Goal: Task Accomplishment & Management: Use online tool/utility

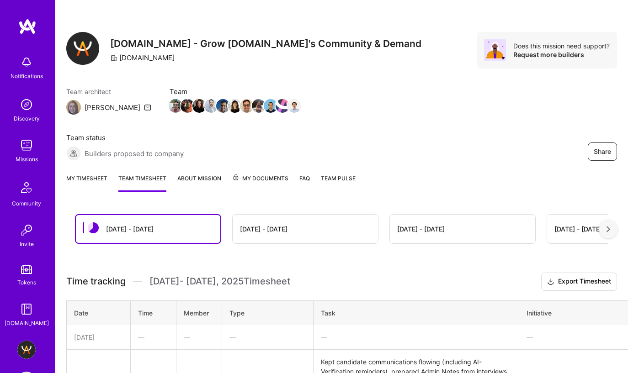
click at [100, 174] on link "My timesheet" at bounding box center [86, 183] width 41 height 18
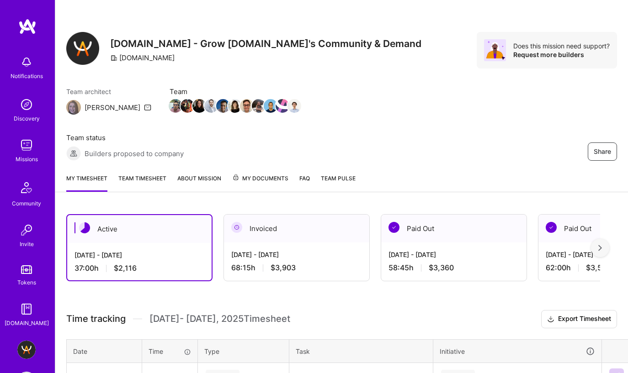
click at [347, 250] on div "[DATE] - [DATE]" at bounding box center [296, 255] width 131 height 10
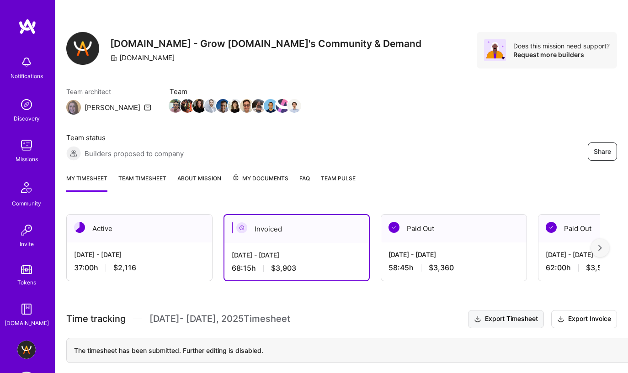
click at [524, 310] on button "Export Timesheet" at bounding box center [506, 319] width 76 height 18
click at [593, 310] on button "Export Invoice" at bounding box center [584, 319] width 66 height 18
click at [465, 263] on div "58:45 h $3,360" at bounding box center [453, 268] width 131 height 10
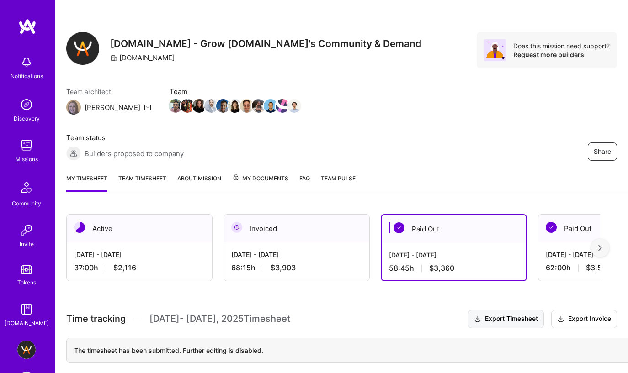
click at [505, 310] on button "Export Timesheet" at bounding box center [506, 319] width 76 height 18
click at [578, 263] on div "62:00 h $3,546" at bounding box center [610, 268] width 131 height 10
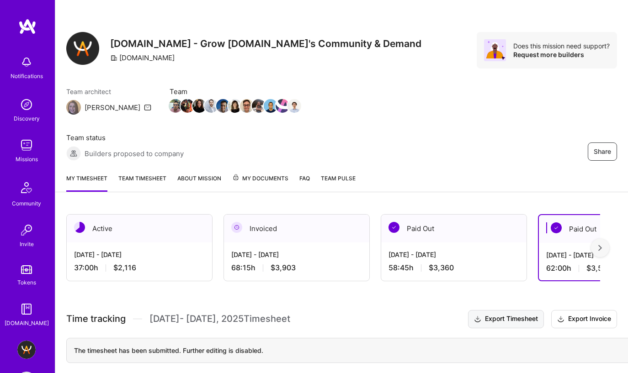
click at [510, 310] on button "Export Timesheet" at bounding box center [506, 319] width 76 height 18
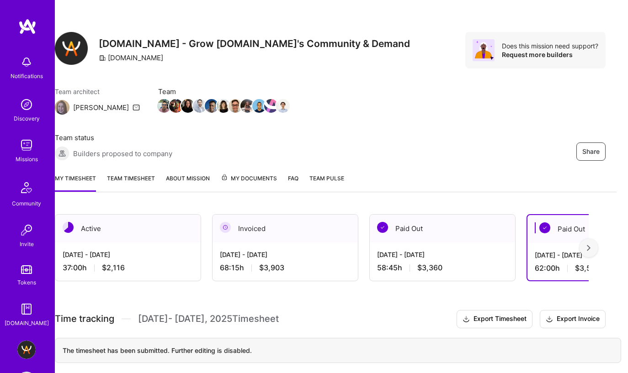
scroll to position [0, 12]
click at [474, 250] on div "[DATE] - [DATE]" at bounding box center [441, 255] width 131 height 10
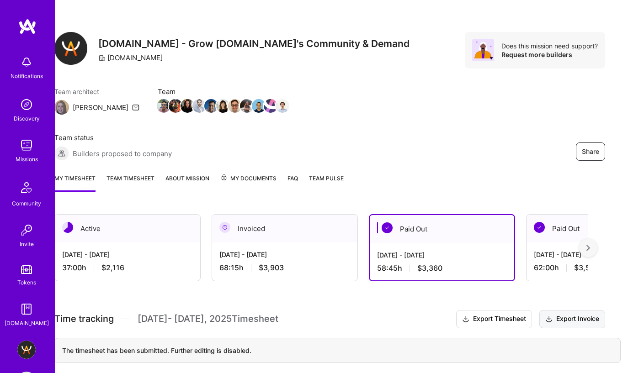
click at [574, 310] on button "Export Invoice" at bounding box center [572, 319] width 66 height 18
click at [567, 215] on div "Paid Out" at bounding box center [598, 229] width 145 height 28
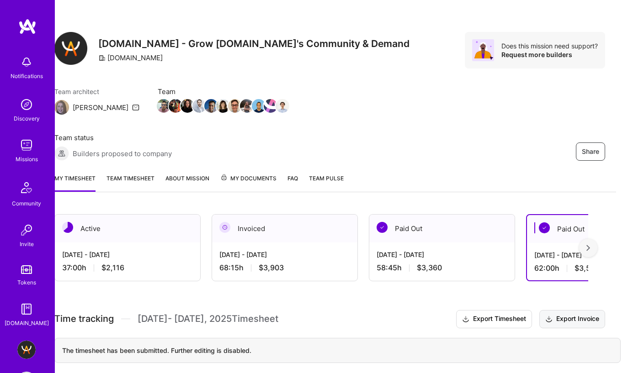
click at [572, 310] on button "Export Invoice" at bounding box center [572, 319] width 66 height 18
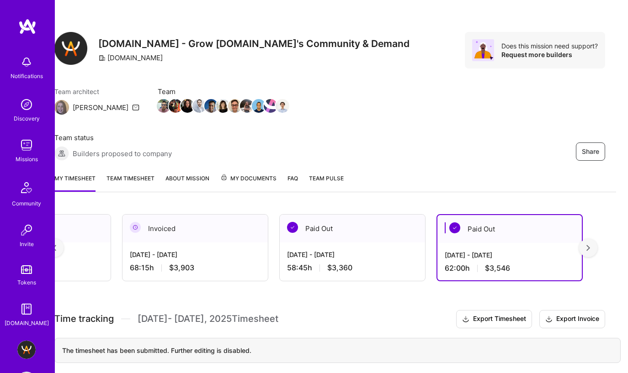
scroll to position [0, 204]
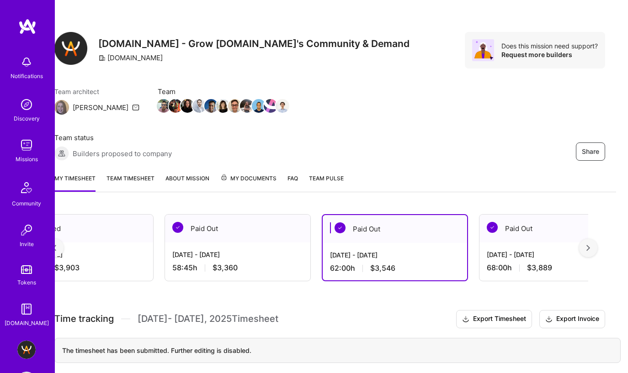
click at [490, 250] on div "[DATE] - [DATE]" at bounding box center [551, 255] width 131 height 10
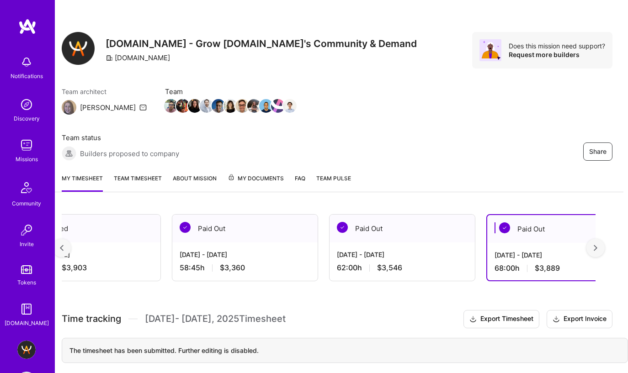
scroll to position [0, 5]
click at [506, 310] on button "Export Timesheet" at bounding box center [501, 319] width 76 height 18
click at [580, 310] on button "Export Invoice" at bounding box center [579, 319] width 66 height 18
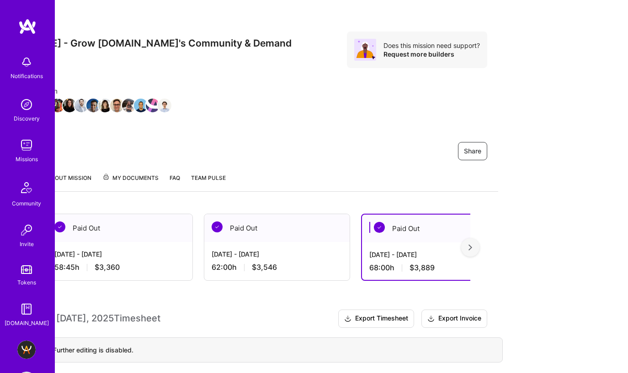
scroll to position [0, 149]
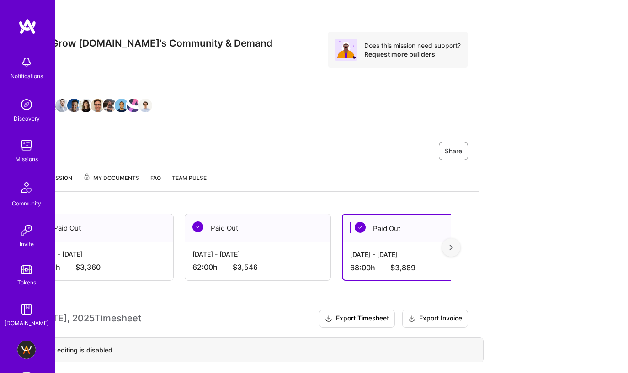
click at [452, 244] on img at bounding box center [451, 247] width 4 height 6
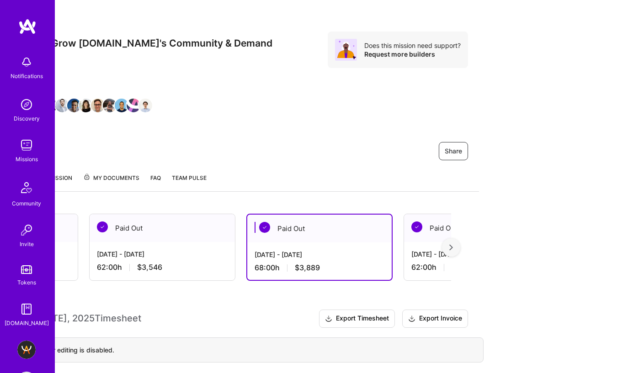
scroll to position [0, 336]
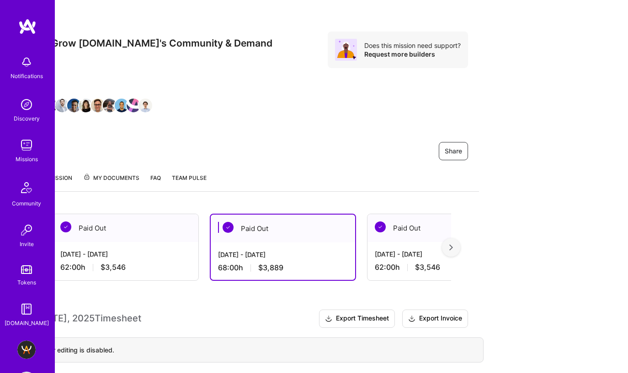
click at [406, 242] on div "[DATE] - [DATE] 62:00 h $3,546" at bounding box center [439, 260] width 145 height 37
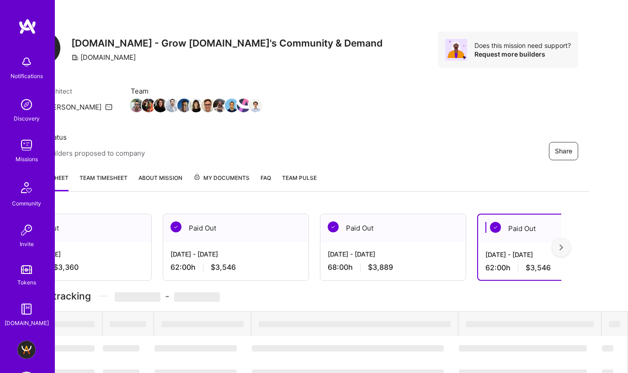
scroll to position [0, 5]
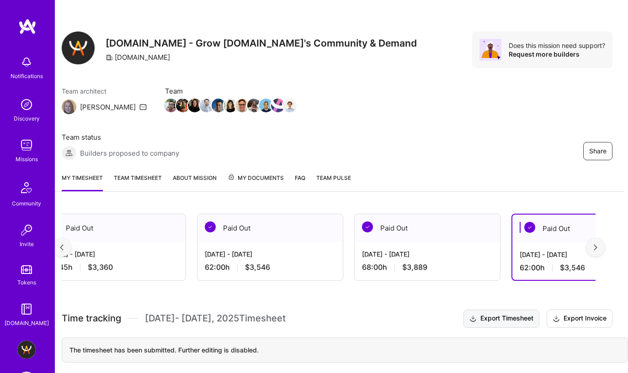
click at [476, 310] on button "Export Timesheet" at bounding box center [501, 319] width 76 height 18
click at [571, 310] on button "Export Invoice" at bounding box center [579, 319] width 66 height 18
click at [594, 244] on img at bounding box center [595, 247] width 4 height 6
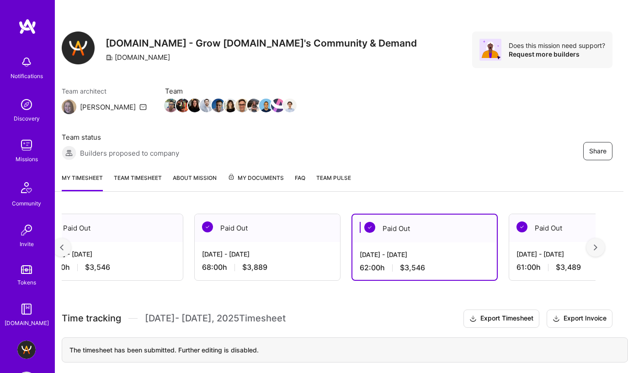
scroll to position [0, 504]
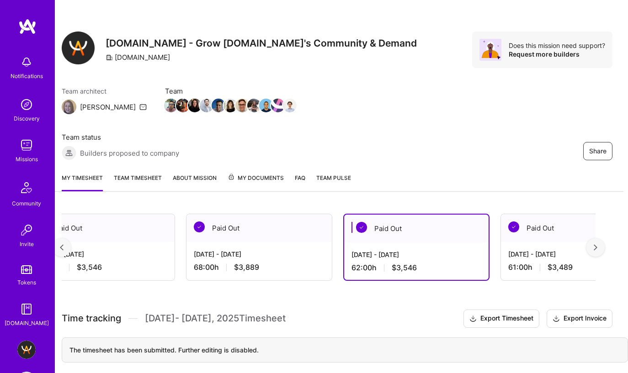
click at [558, 242] on div "[DATE] - [DATE] 61:00 h $3,489" at bounding box center [573, 260] width 145 height 37
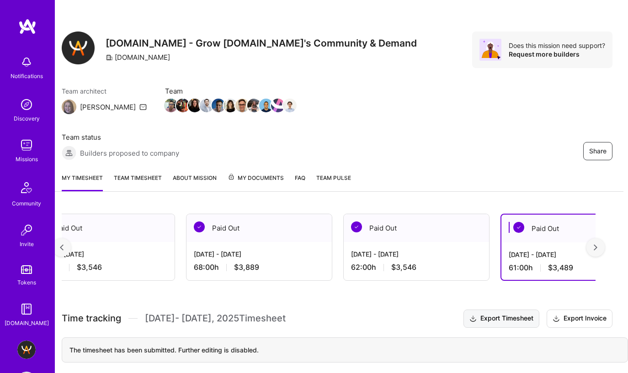
click at [510, 310] on button "Export Timesheet" at bounding box center [501, 319] width 76 height 18
click at [564, 310] on button "Export Invoice" at bounding box center [579, 319] width 66 height 18
click at [594, 244] on img at bounding box center [595, 247] width 4 height 6
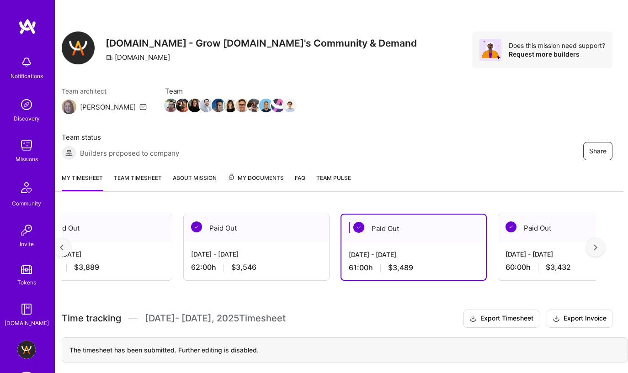
scroll to position [0, 672]
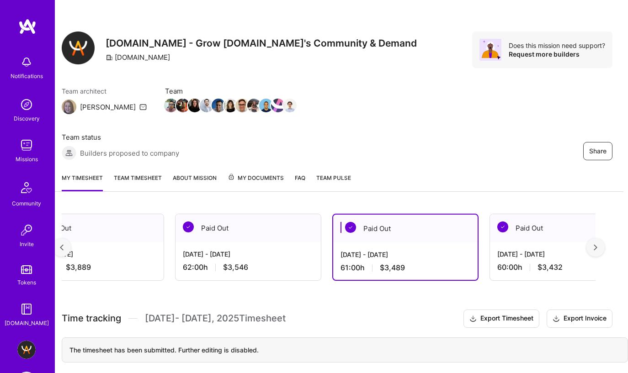
click at [555, 242] on div "[DATE] - [DATE] 60:00 h $3,432" at bounding box center [562, 260] width 145 height 37
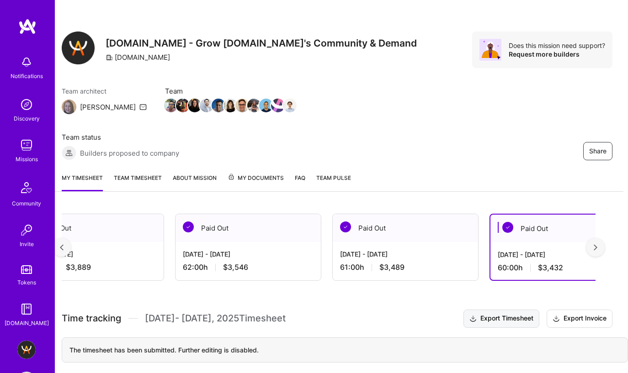
click at [509, 310] on button "Export Timesheet" at bounding box center [501, 319] width 76 height 18
click at [558, 314] on icon at bounding box center [555, 319] width 7 height 10
click at [596, 244] on img at bounding box center [595, 247] width 4 height 6
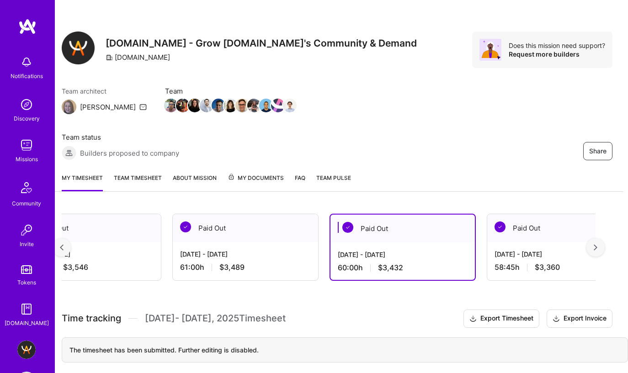
scroll to position [0, 840]
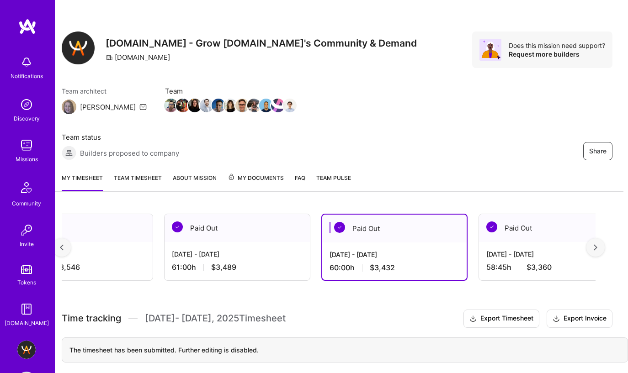
click at [531, 242] on div "[DATE] - [DATE] 58:45 h $3,360" at bounding box center [551, 260] width 145 height 37
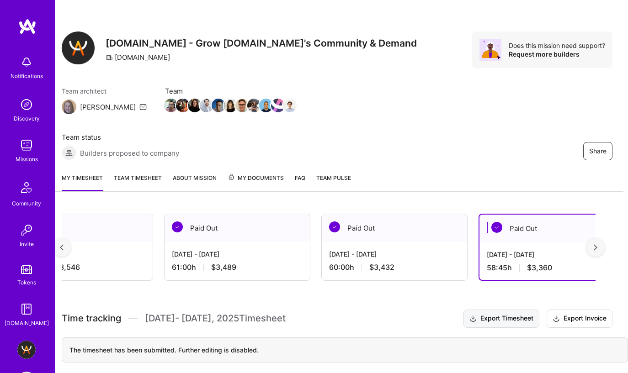
click at [515, 310] on button "Export Timesheet" at bounding box center [501, 319] width 76 height 18
click at [558, 314] on icon at bounding box center [555, 319] width 7 height 10
click at [600, 238] on div at bounding box center [595, 247] width 18 height 18
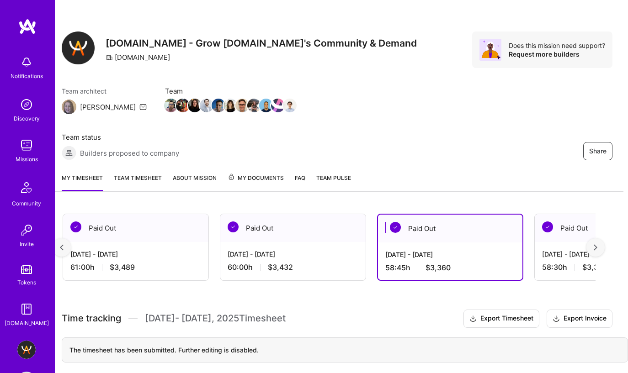
scroll to position [0, 1008]
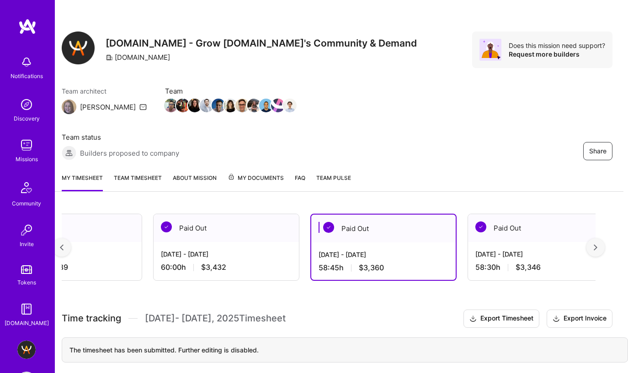
click at [565, 249] on div "[DATE] - [DATE]" at bounding box center [540, 254] width 131 height 10
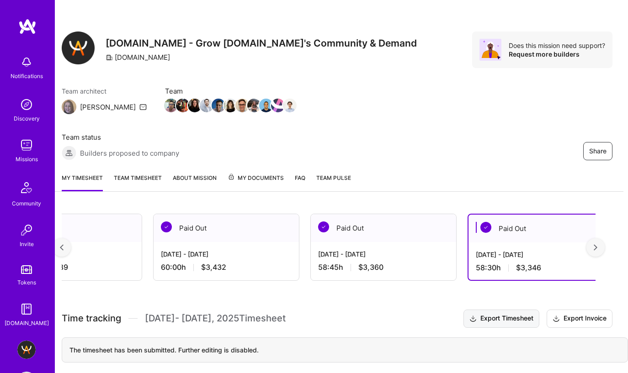
click at [507, 310] on button "Export Timesheet" at bounding box center [501, 319] width 76 height 18
click at [577, 310] on button "Export Invoice" at bounding box center [579, 319] width 66 height 18
click at [595, 244] on img at bounding box center [595, 247] width 4 height 6
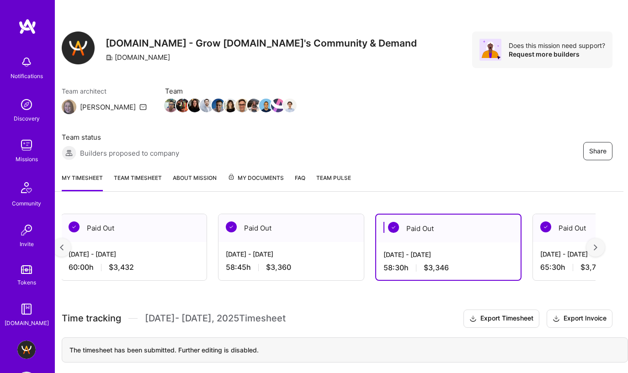
scroll to position [0, 1177]
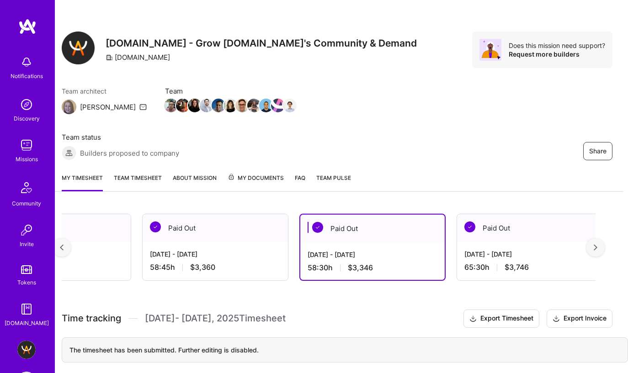
click at [505, 263] on span "$3,746" at bounding box center [516, 268] width 24 height 10
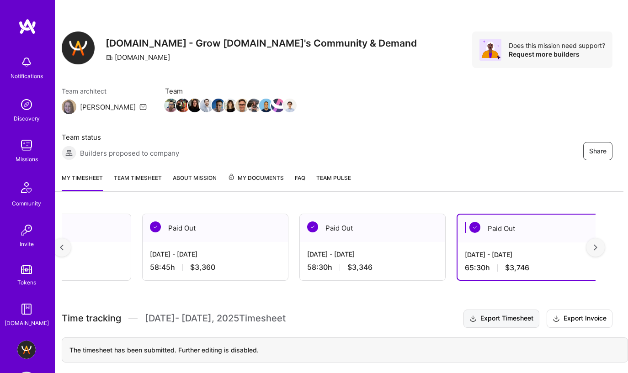
click at [510, 310] on button "Export Timesheet" at bounding box center [501, 319] width 76 height 18
click at [565, 310] on button "Export Invoice" at bounding box center [579, 319] width 66 height 18
click at [598, 238] on div at bounding box center [595, 247] width 18 height 18
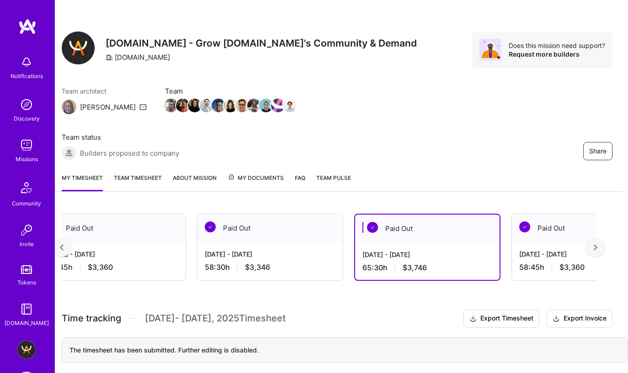
scroll to position [0, 1345]
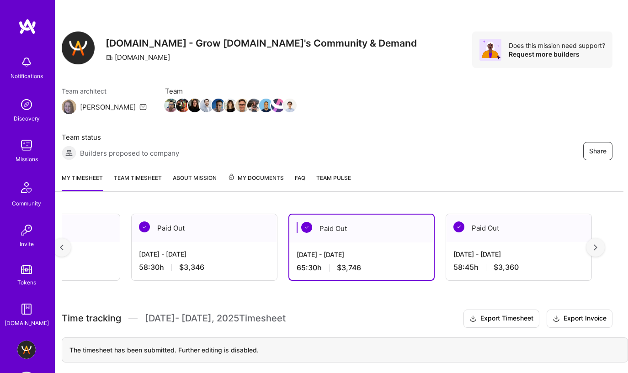
click at [512, 249] on div "[DATE] - [DATE]" at bounding box center [518, 254] width 131 height 10
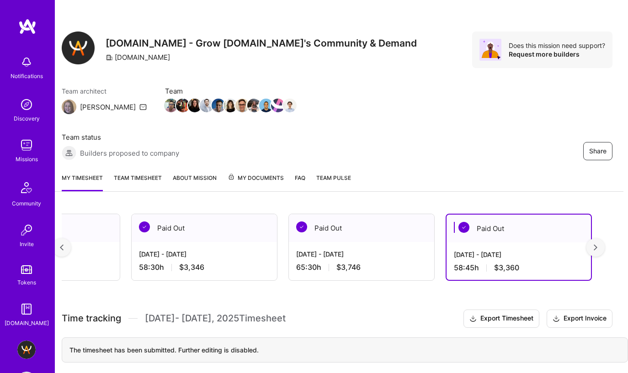
click at [596, 244] on img at bounding box center [595, 247] width 4 height 6
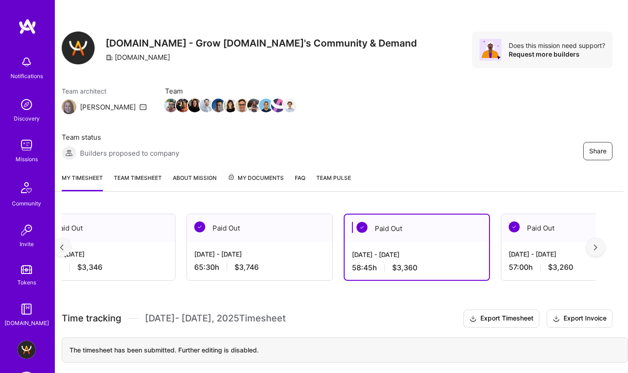
scroll to position [0, 1513]
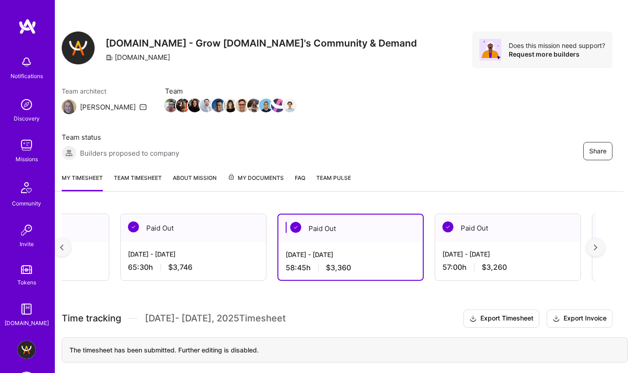
click at [510, 249] on div "[DATE] - [DATE]" at bounding box center [507, 254] width 131 height 10
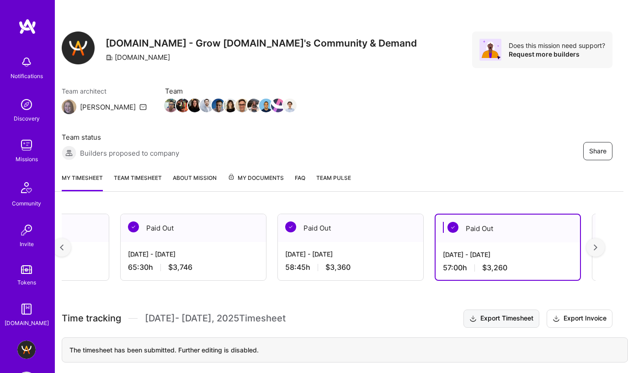
click at [522, 310] on button "Export Timesheet" at bounding box center [501, 319] width 76 height 18
click at [570, 310] on button "Export Invoice" at bounding box center [579, 319] width 66 height 18
click at [594, 238] on div at bounding box center [595, 247] width 18 height 18
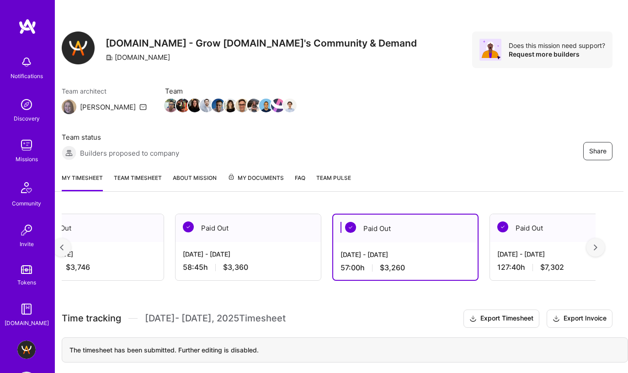
scroll to position [0, 1681]
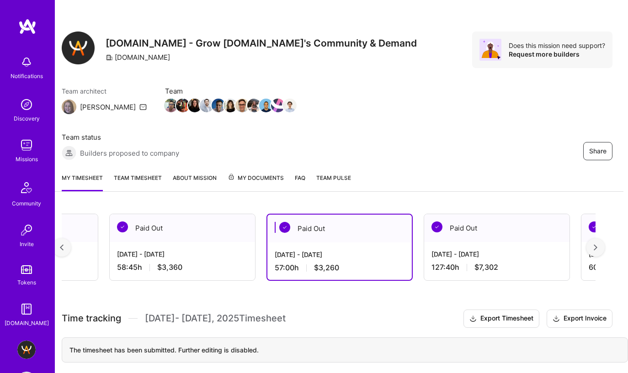
click at [488, 263] on span "$7,302" at bounding box center [486, 268] width 24 height 10
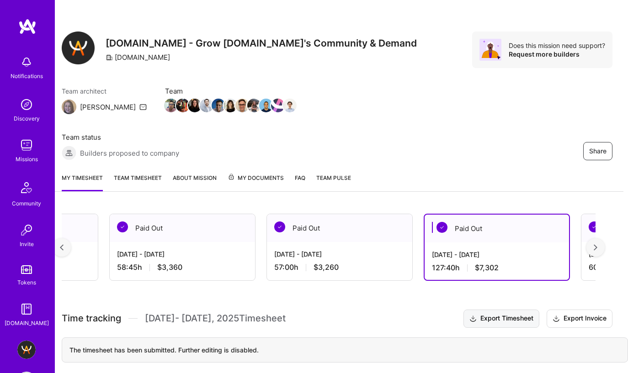
click at [501, 310] on button "Export Timesheet" at bounding box center [501, 319] width 76 height 18
click at [550, 310] on button "Export Invoice" at bounding box center [579, 319] width 66 height 18
click at [596, 244] on img at bounding box center [595, 247] width 4 height 6
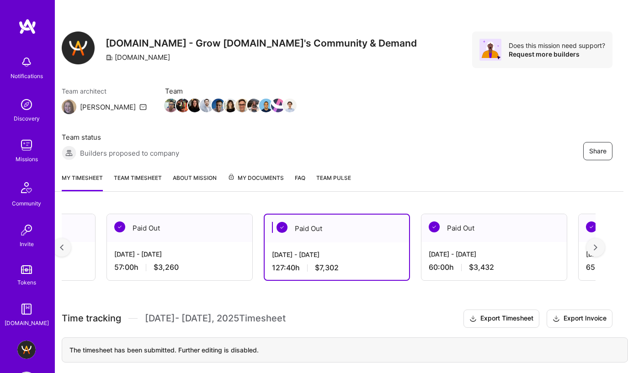
scroll to position [0, 1849]
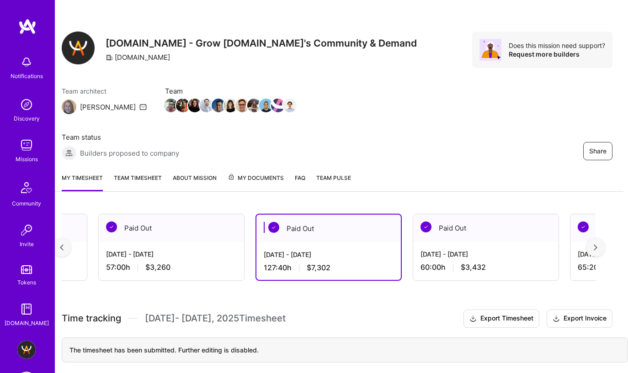
click at [508, 263] on div "60:00 h $3,432" at bounding box center [485, 268] width 131 height 10
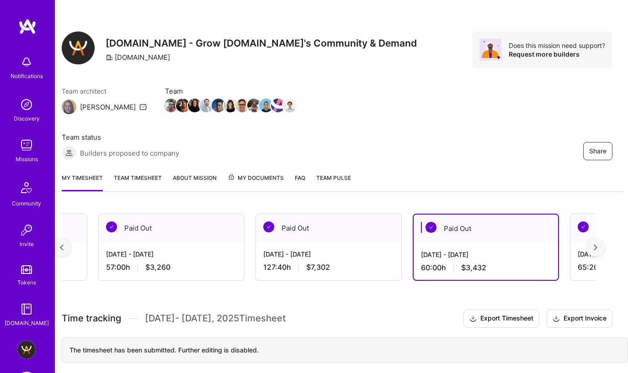
click at [530, 310] on button "Export Timesheet" at bounding box center [501, 319] width 76 height 18
click at [559, 314] on icon at bounding box center [555, 319] width 7 height 10
click at [591, 238] on div at bounding box center [595, 247] width 18 height 18
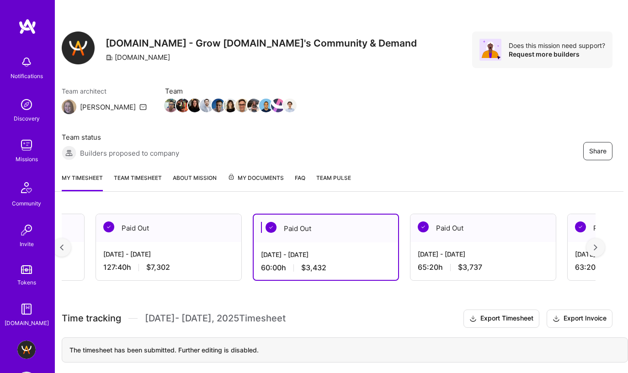
scroll to position [0, 2017]
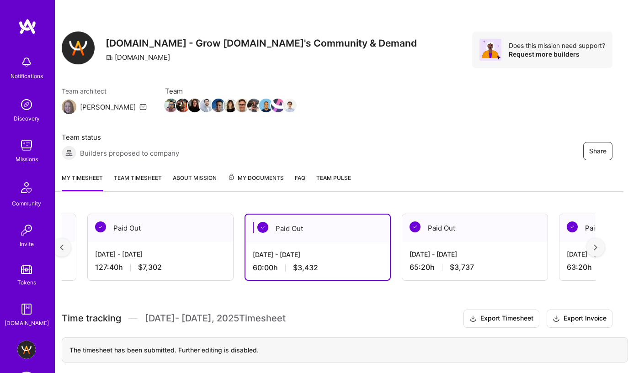
click at [503, 263] on div "65:20 h $3,737" at bounding box center [474, 268] width 131 height 10
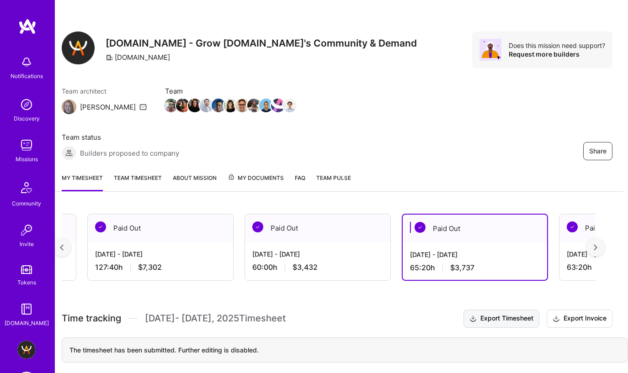
click at [516, 310] on button "Export Timesheet" at bounding box center [501, 319] width 76 height 18
click at [572, 310] on button "Export Invoice" at bounding box center [579, 319] width 66 height 18
click at [594, 238] on div at bounding box center [595, 247] width 18 height 18
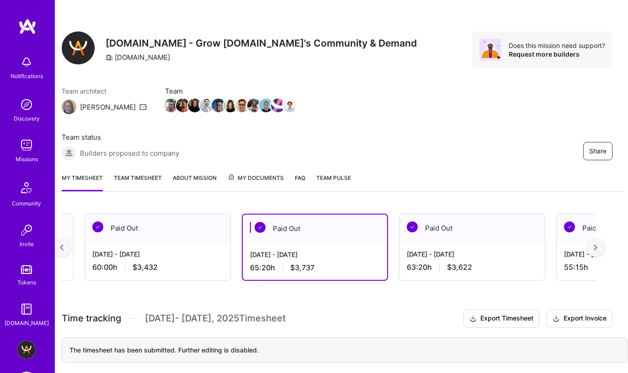
scroll to position [0, 2185]
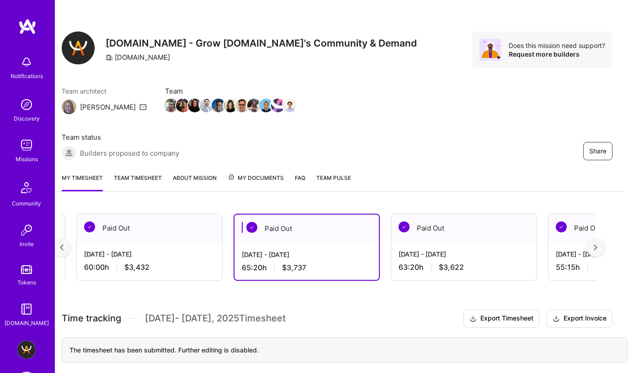
click at [498, 249] on div "[DATE] - [DATE]" at bounding box center [463, 254] width 131 height 10
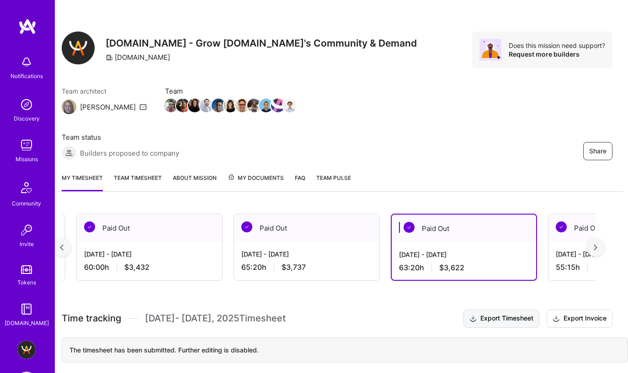
click at [522, 310] on button "Export Timesheet" at bounding box center [501, 319] width 76 height 18
click at [582, 310] on button "Export Invoice" at bounding box center [579, 319] width 66 height 18
click at [593, 244] on img at bounding box center [595, 247] width 4 height 6
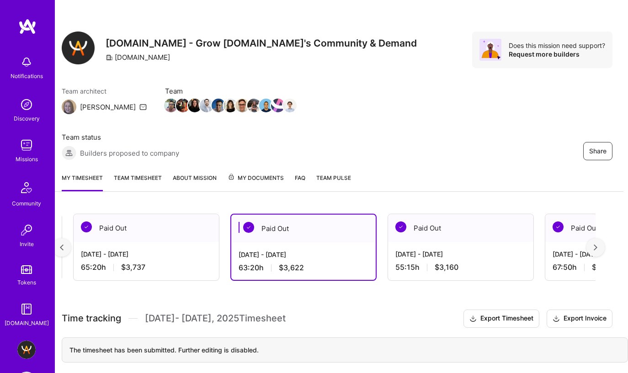
scroll to position [0, 2353]
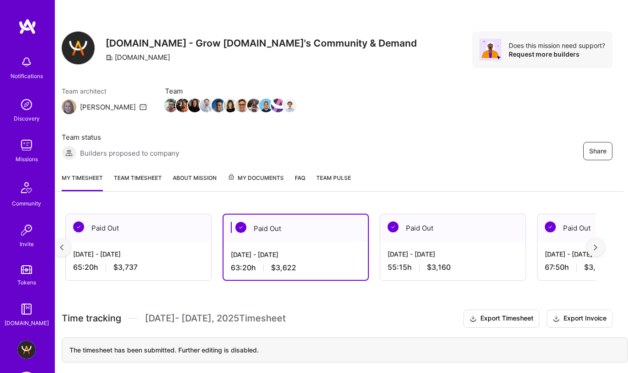
click at [461, 242] on div "[DATE] - [DATE] 55:15 h $3,160" at bounding box center [452, 260] width 145 height 37
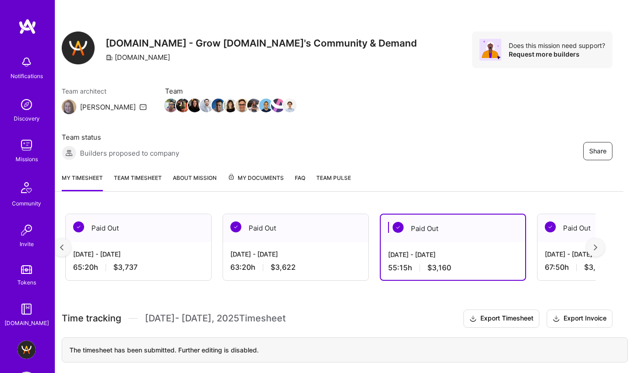
click at [499, 310] on button "Export Timesheet" at bounding box center [501, 319] width 76 height 18
click at [565, 310] on button "Export Invoice" at bounding box center [579, 319] width 66 height 18
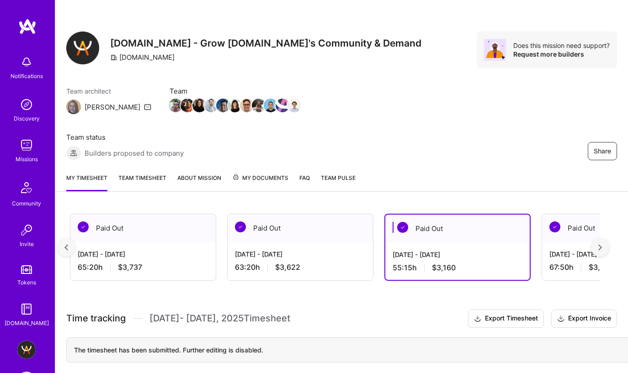
click at [69, 238] on div at bounding box center [66, 247] width 18 height 18
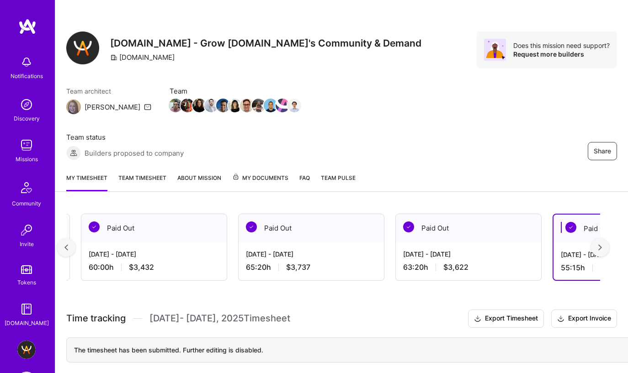
click at [69, 238] on div at bounding box center [66, 247] width 18 height 18
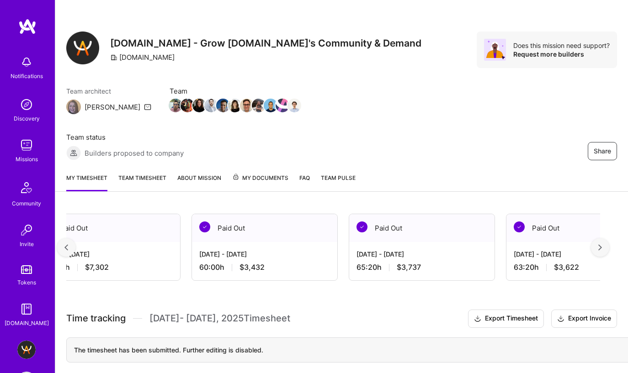
click at [69, 238] on div at bounding box center [66, 247] width 18 height 18
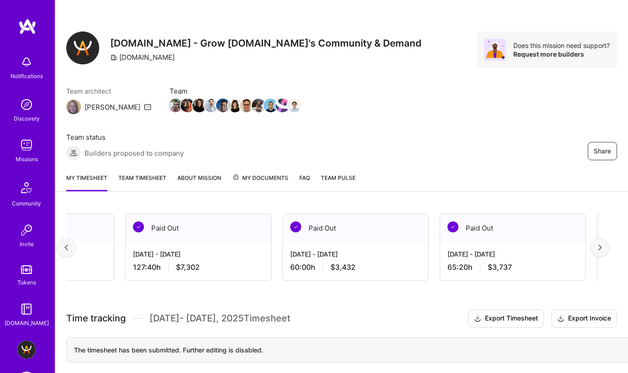
click at [69, 238] on div at bounding box center [66, 247] width 18 height 18
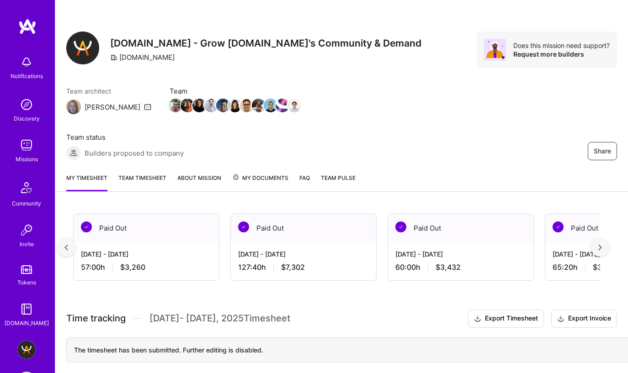
click at [69, 238] on div at bounding box center [66, 247] width 18 height 18
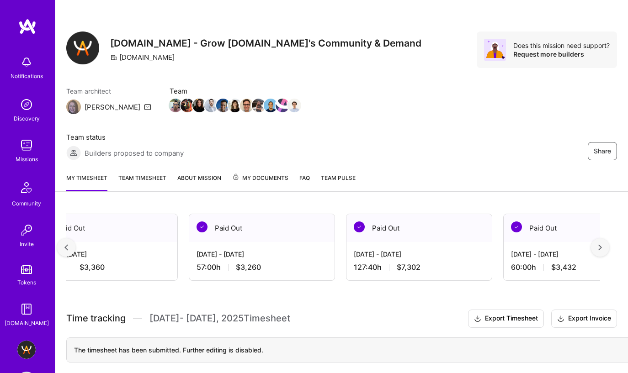
click at [69, 238] on div at bounding box center [66, 247] width 18 height 18
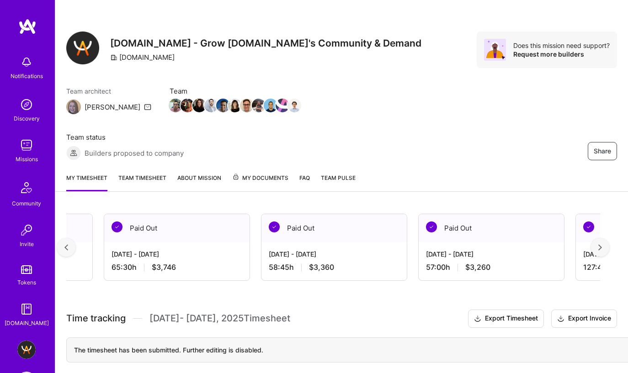
click at [69, 238] on div at bounding box center [66, 247] width 18 height 18
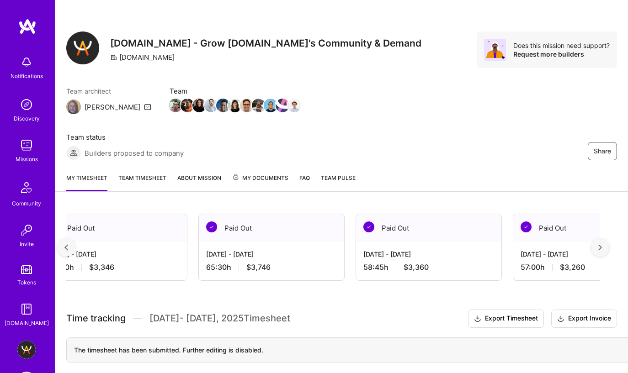
click at [69, 238] on div at bounding box center [66, 247] width 18 height 18
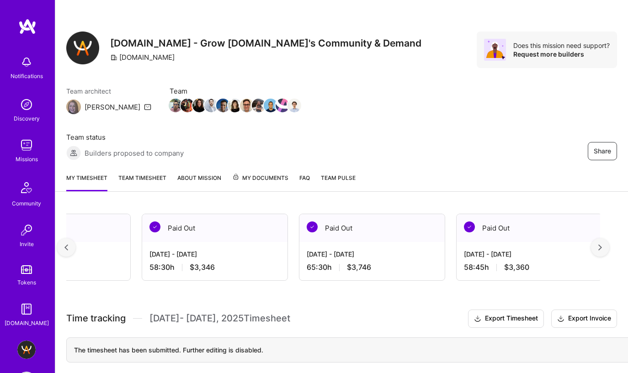
click at [69, 238] on div at bounding box center [66, 247] width 18 height 18
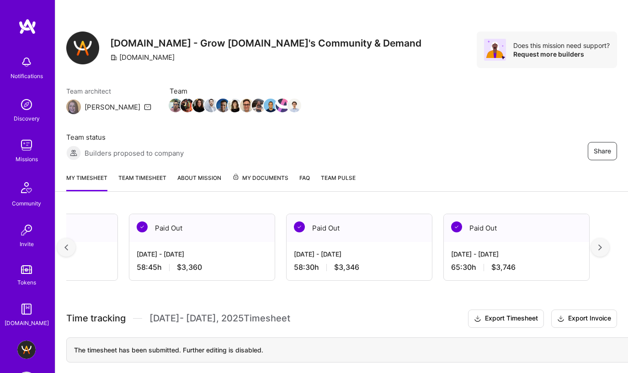
click at [69, 238] on div at bounding box center [66, 247] width 18 height 18
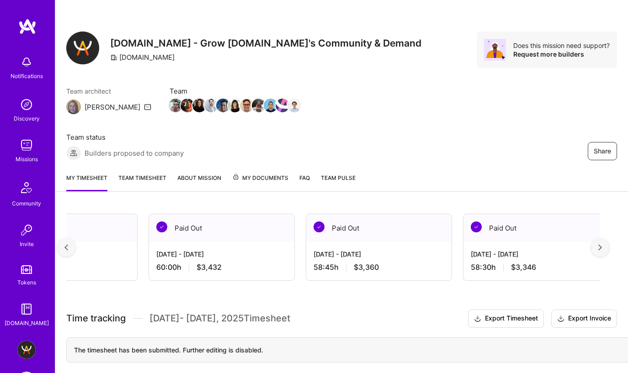
click at [69, 238] on div at bounding box center [66, 247] width 18 height 18
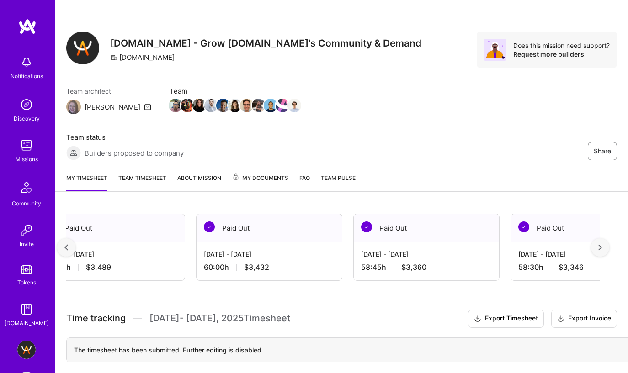
click at [69, 238] on div at bounding box center [66, 247] width 18 height 18
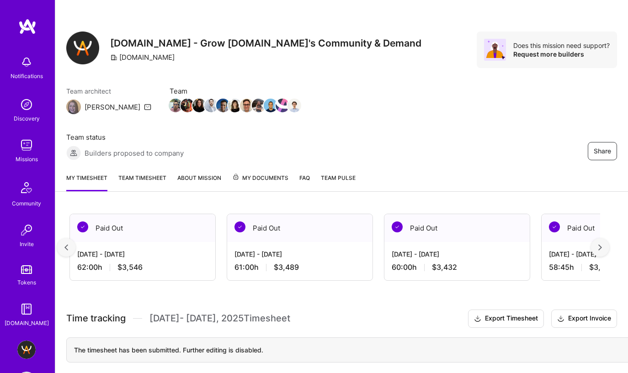
click at [69, 238] on div at bounding box center [66, 247] width 18 height 18
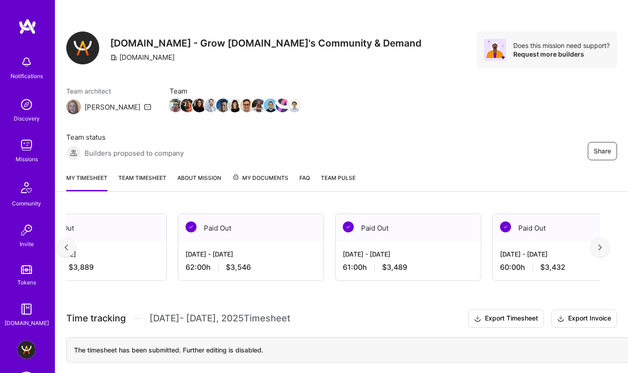
click at [69, 238] on div at bounding box center [66, 247] width 18 height 18
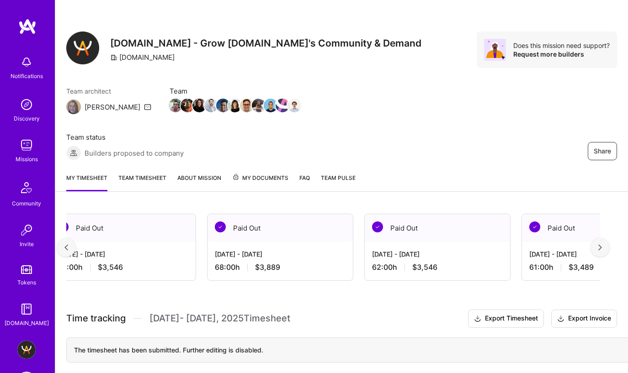
click at [69, 238] on div at bounding box center [66, 247] width 18 height 18
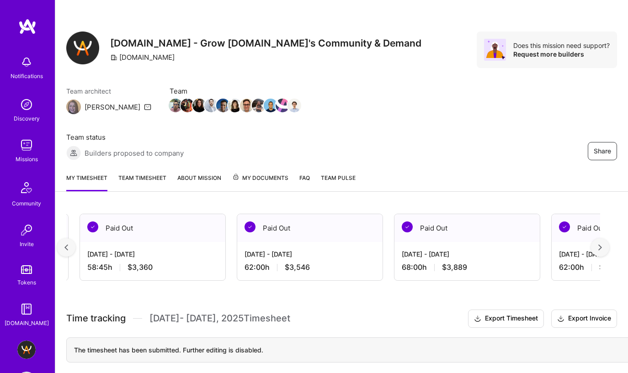
click at [69, 238] on div at bounding box center [66, 247] width 18 height 18
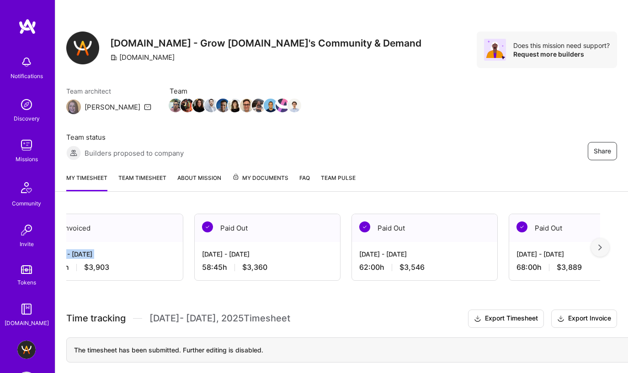
click at [69, 249] on div "[DATE] - [DATE]" at bounding box center [110, 254] width 131 height 10
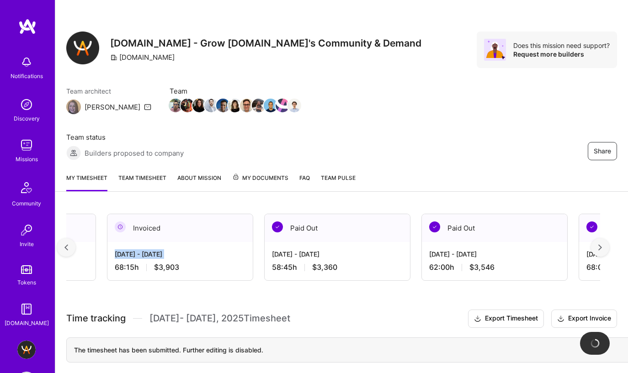
scroll to position [0, 31]
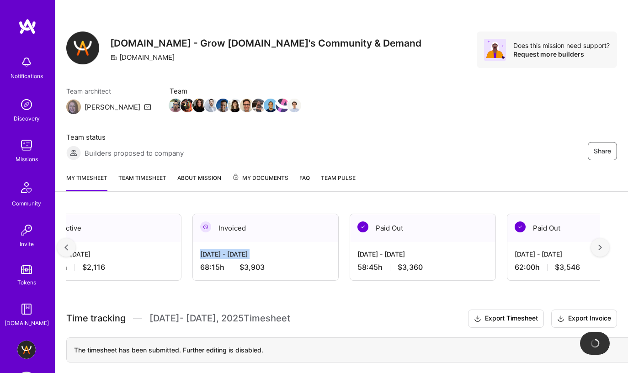
click at [69, 238] on div at bounding box center [66, 247] width 18 height 18
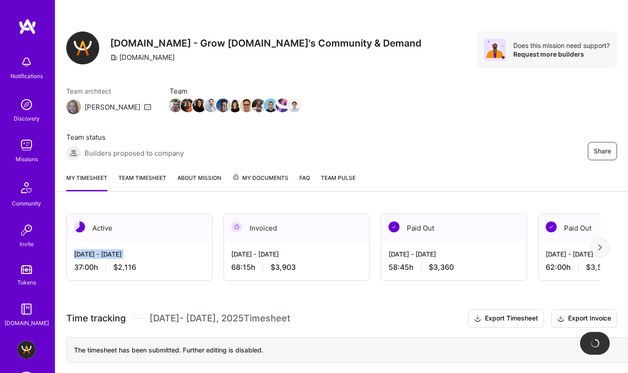
click at [69, 242] on div "[DATE] - [DATE] 37:00 h $2,116" at bounding box center [139, 260] width 145 height 37
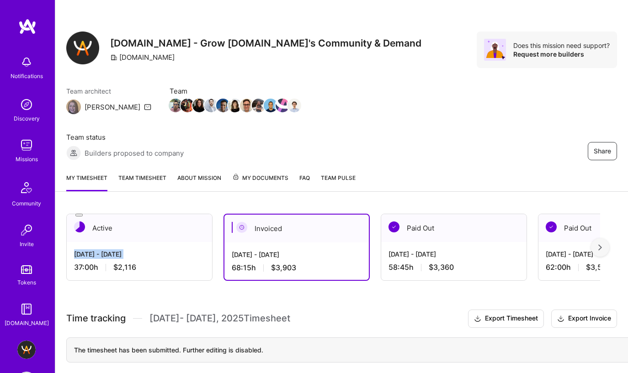
click at [145, 242] on div "[DATE] - [DATE] 37:00 h $2,116" at bounding box center [139, 260] width 145 height 37
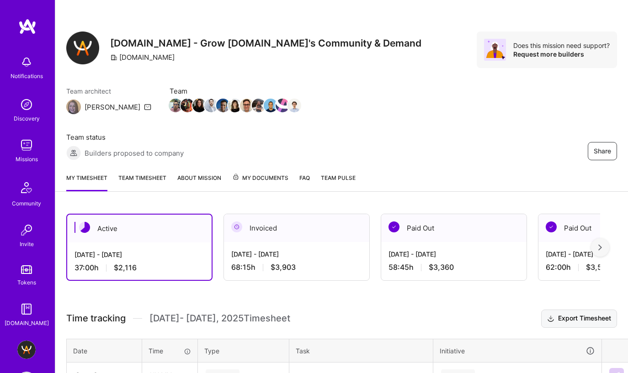
click at [584, 310] on button "Export Timesheet" at bounding box center [579, 319] width 76 height 18
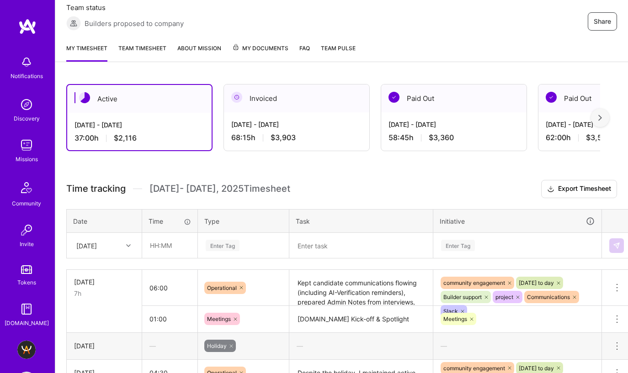
scroll to position [131, 0]
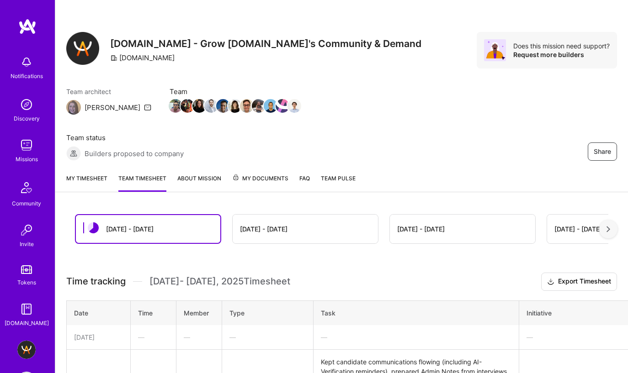
click at [84, 174] on link "My timesheet" at bounding box center [86, 183] width 41 height 18
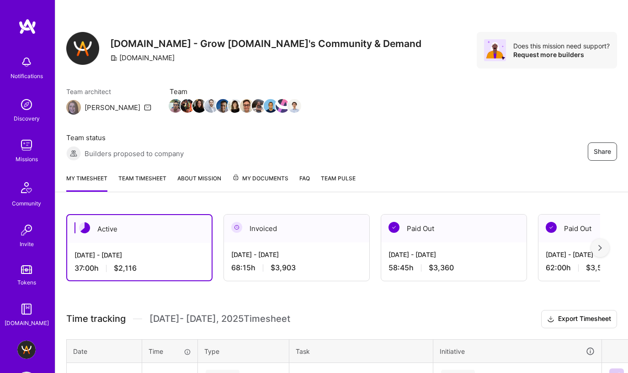
click at [294, 215] on div "Invoiced" at bounding box center [296, 229] width 145 height 28
